Goal: Information Seeking & Learning: Understand process/instructions

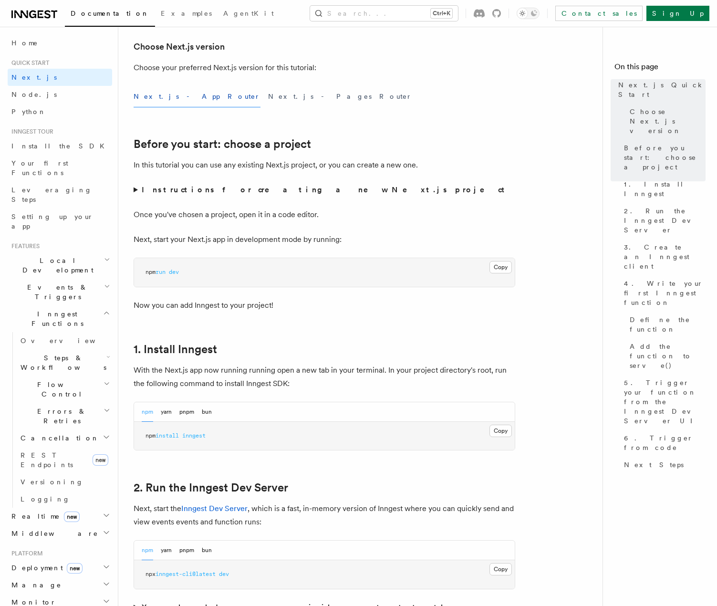
scroll to position [381, 0]
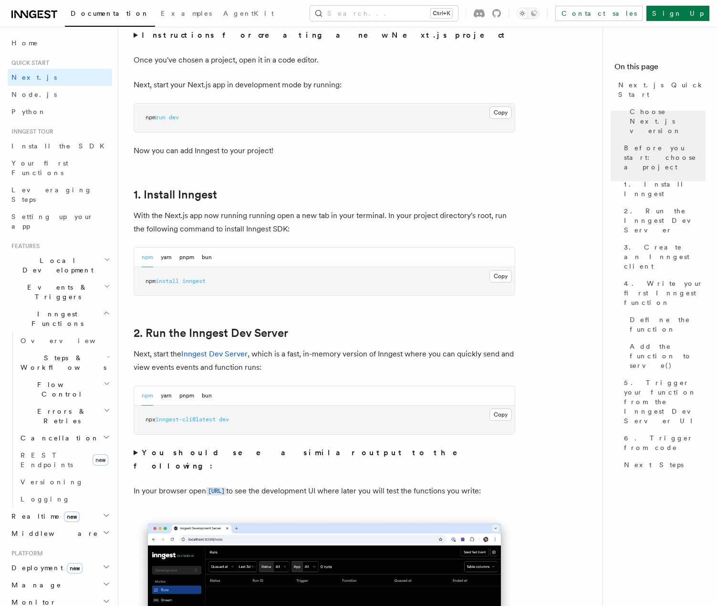
click at [495, 413] on button "Copy Copied" at bounding box center [500, 414] width 22 height 12
click at [507, 277] on button "Copy Copied" at bounding box center [500, 276] width 22 height 12
click at [495, 412] on button "Copy Copied" at bounding box center [500, 414] width 22 height 12
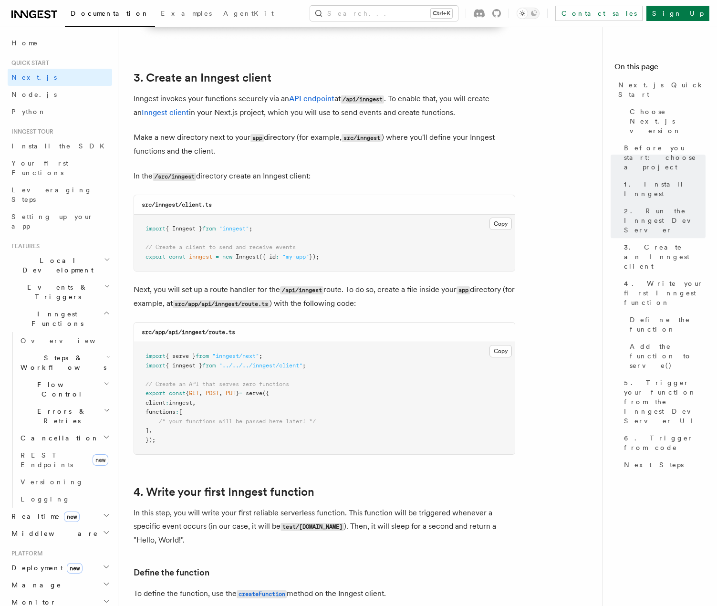
scroll to position [1097, 0]
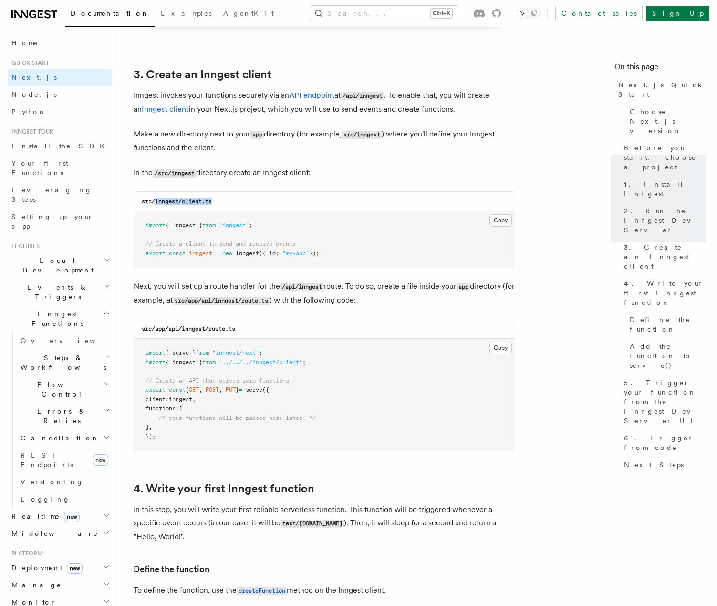
drag, startPoint x: 222, startPoint y: 201, endPoint x: 156, endPoint y: 200, distance: 66.3
click at [156, 200] on div "src/inngest/client.ts" at bounding box center [324, 202] width 381 height 20
copy code "inngest/client.ts"
click at [505, 221] on button "Copy Copied" at bounding box center [500, 220] width 22 height 12
drag, startPoint x: 244, startPoint y: 330, endPoint x: 182, endPoint y: 333, distance: 61.6
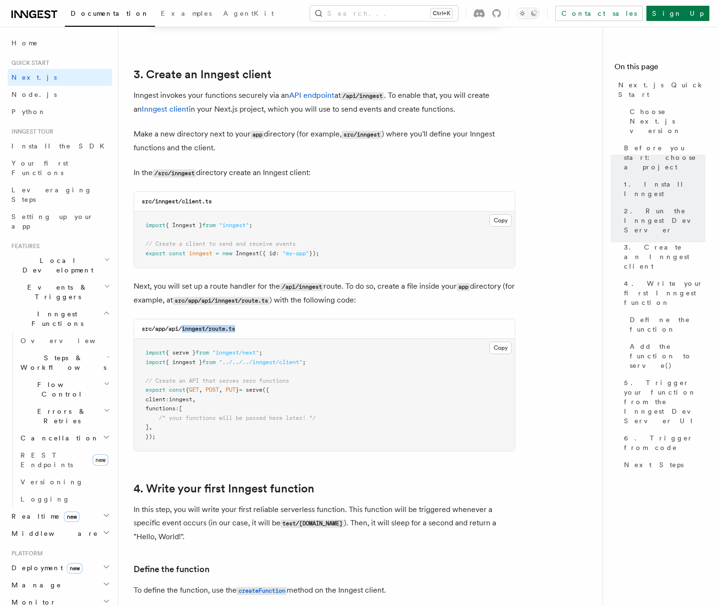
click at [182, 333] on div "src/app/api/inngest/route.ts" at bounding box center [324, 329] width 381 height 20
copy code "inngest/route.ts"
click at [495, 347] on button "Copy Copied" at bounding box center [500, 347] width 22 height 12
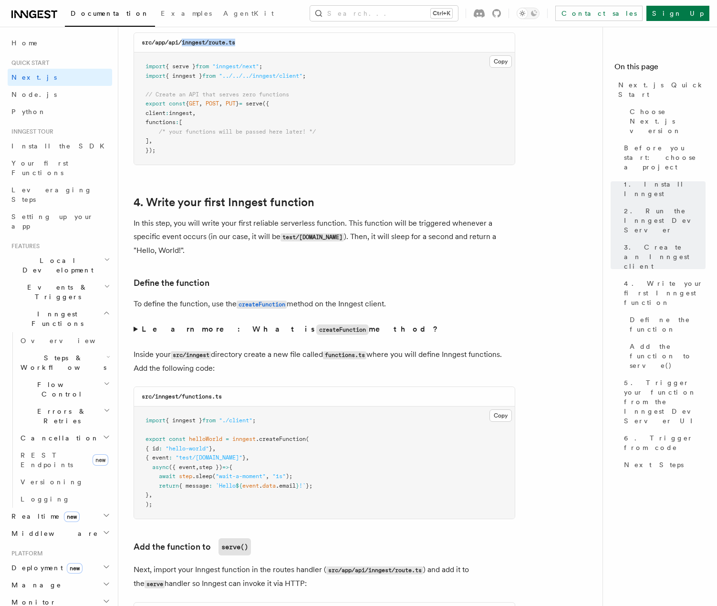
scroll to position [1431, 0]
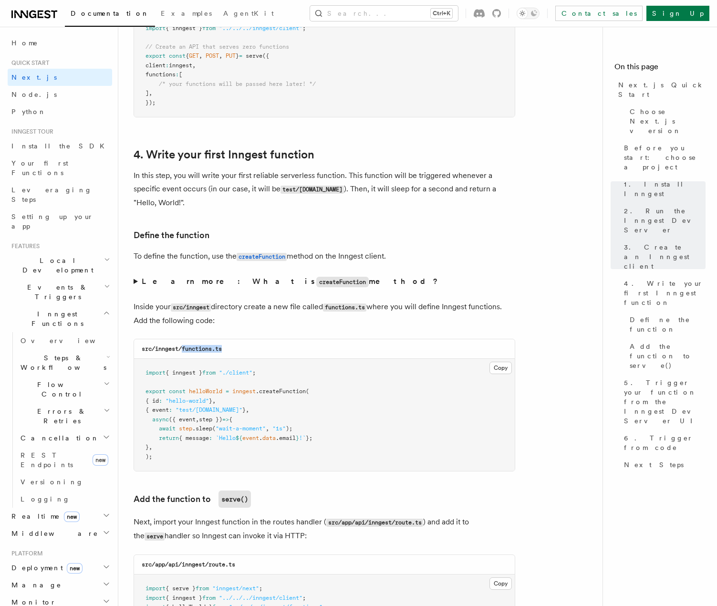
drag, startPoint x: 228, startPoint y: 351, endPoint x: 182, endPoint y: 350, distance: 46.3
click at [182, 350] on div "src/inngest/functions.ts" at bounding box center [324, 349] width 381 height 20
copy code "functions.ts"
click at [501, 365] on button "Copy Copied" at bounding box center [500, 367] width 22 height 12
